Goal: Navigation & Orientation: Go to known website

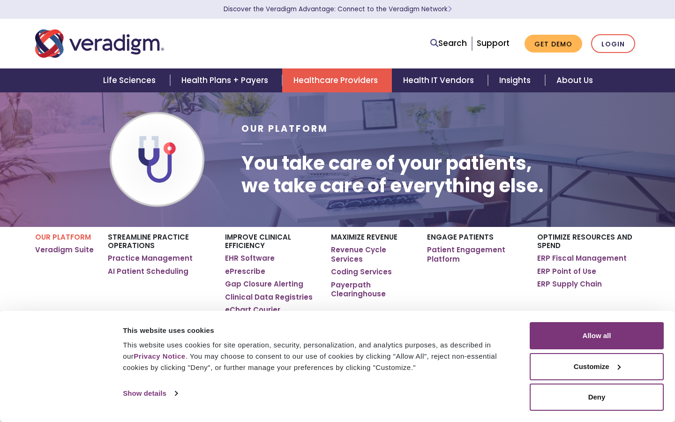
scroll to position [1, 0]
click at [597, 336] on button "Allow all" at bounding box center [597, 335] width 134 height 27
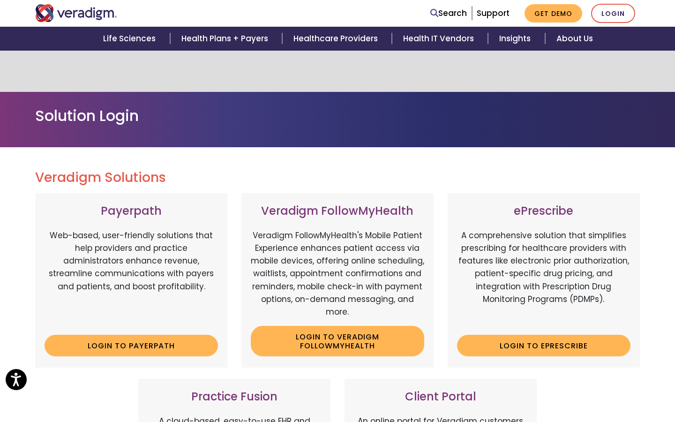
scroll to position [488, 0]
